Goal: Information Seeking & Learning: Check status

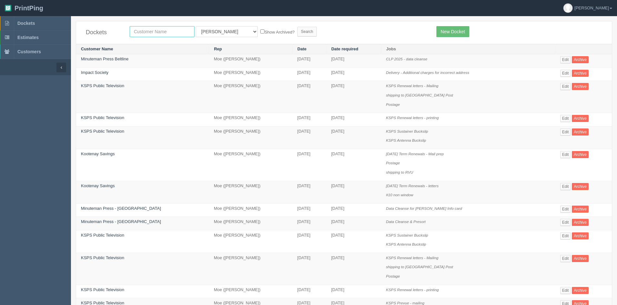
click at [175, 35] on input "text" at bounding box center [162, 31] width 65 height 11
type input "vibee"
click at [203, 35] on select "All Users Ali Ali Test 1 Aly Amy Ankit Arif Brandon Dan France Greg Jim Mark Ma…" at bounding box center [227, 31] width 62 height 11
select select
click at [196, 26] on select "All Users Ali Ali Test 1 Aly Amy Ankit Arif Brandon Dan France Greg Jim Mark Ma…" at bounding box center [227, 31] width 62 height 11
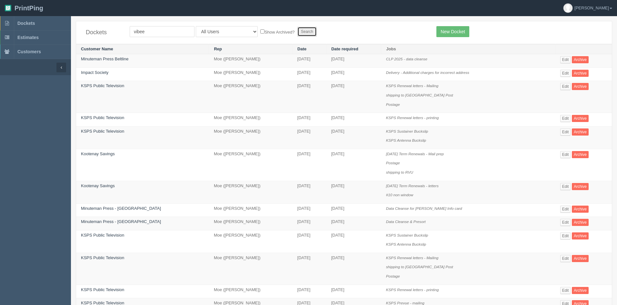
click at [298, 34] on input "Search" at bounding box center [307, 32] width 19 height 10
